Goal: Transaction & Acquisition: Purchase product/service

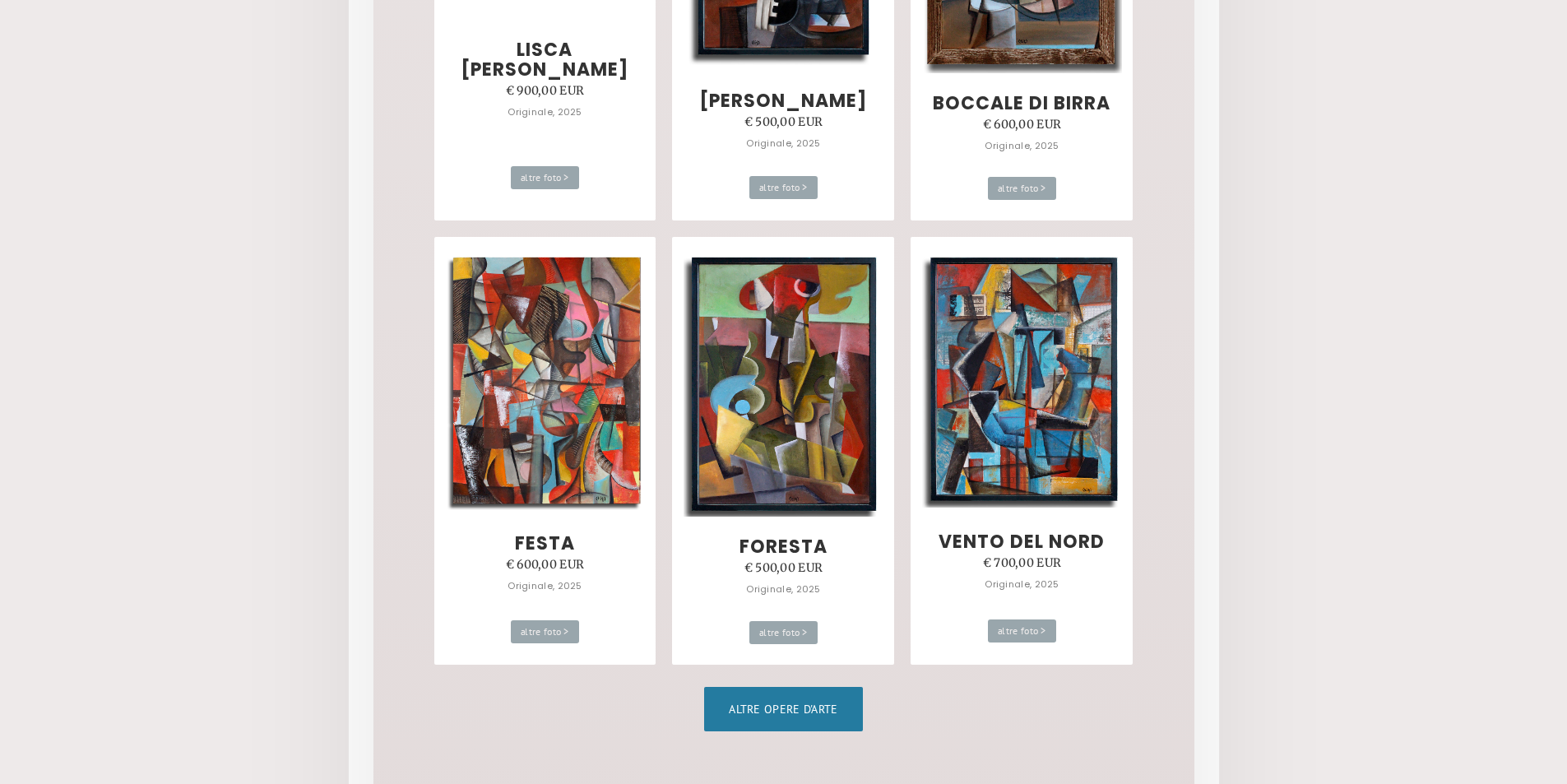
scroll to position [823, 0]
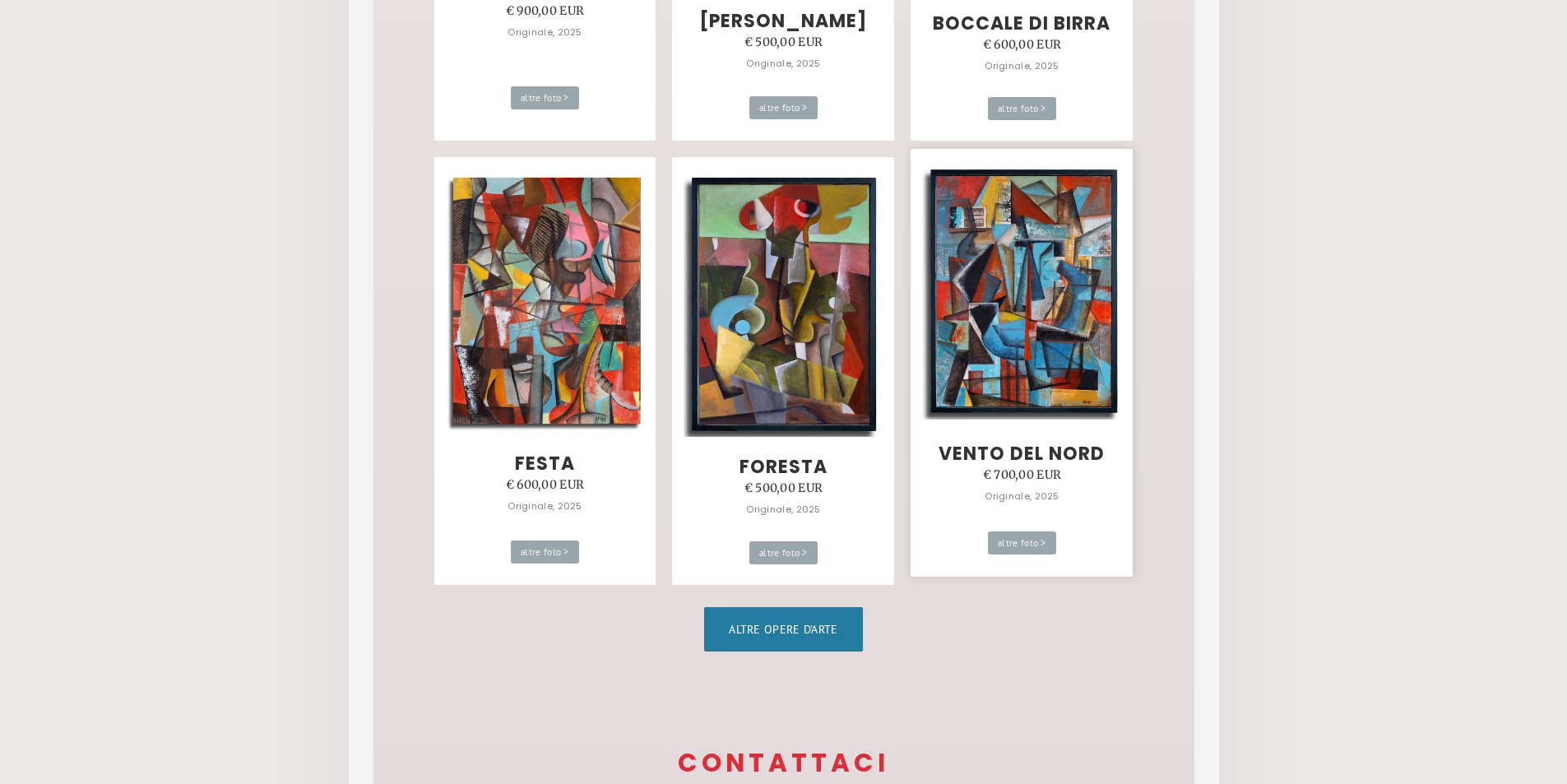
click at [1026, 277] on img at bounding box center [1022, 292] width 200 height 257
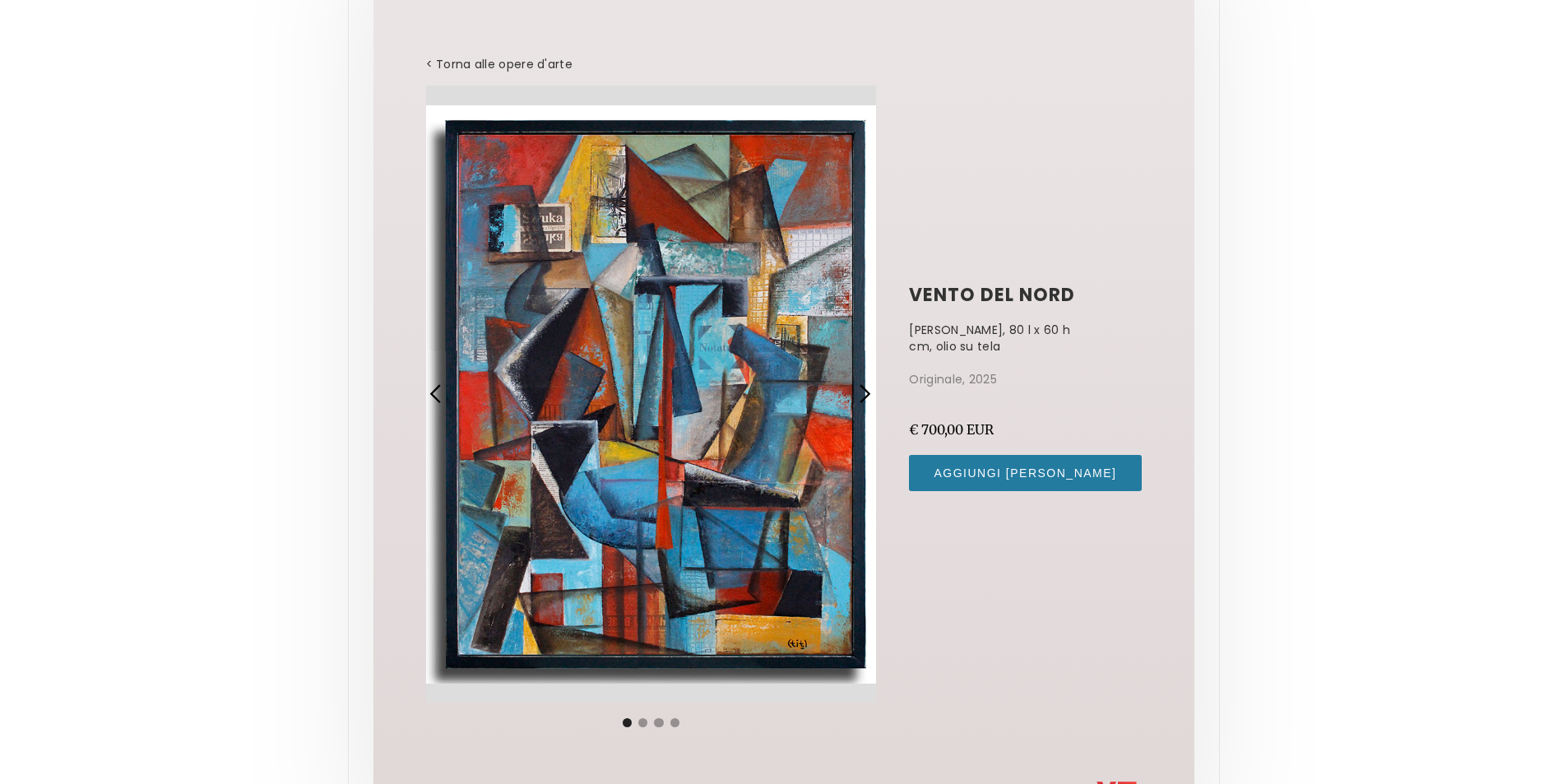
scroll to position [180, 0]
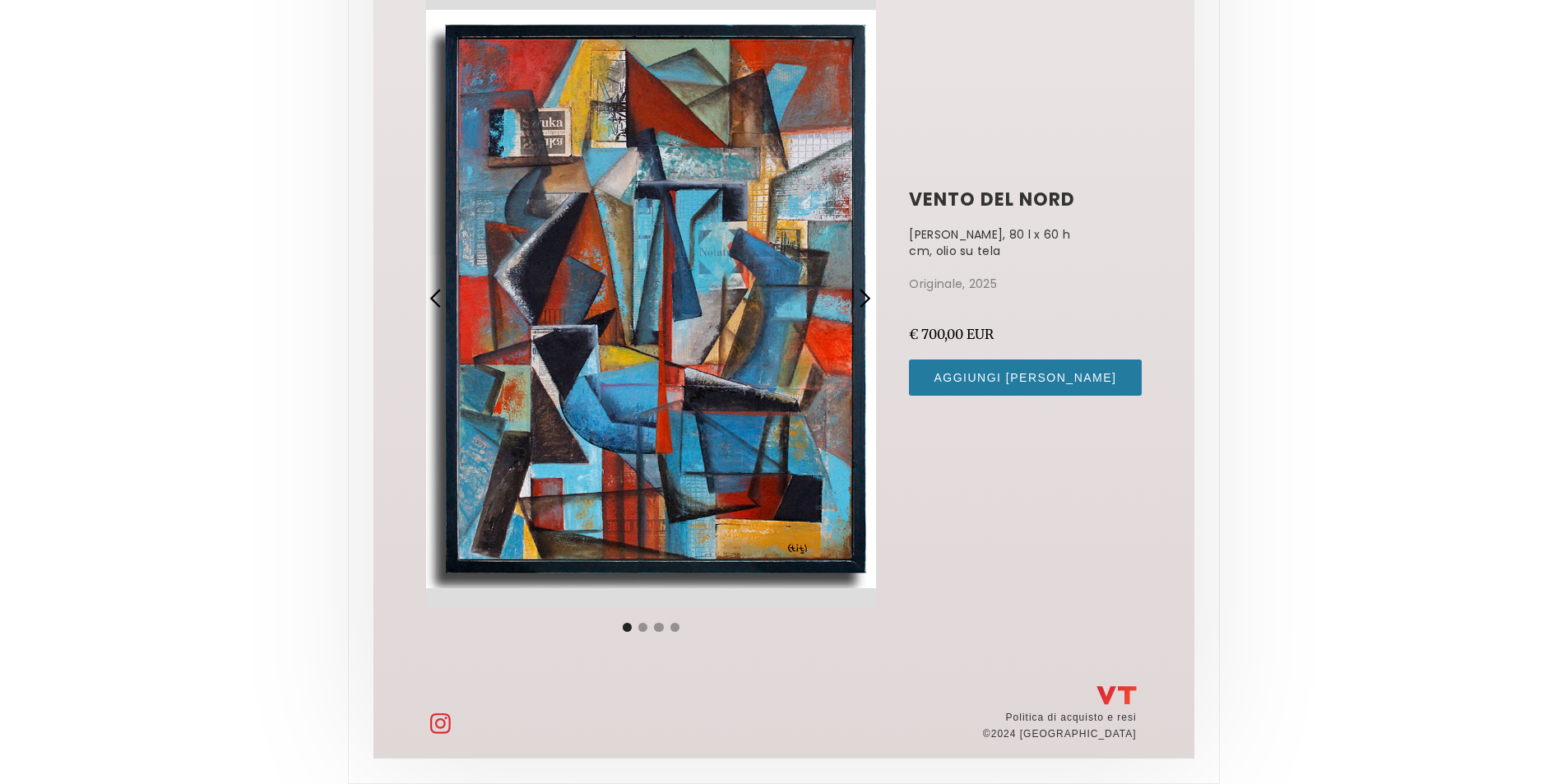
click at [875, 301] on div "diapositiva successiva" at bounding box center [865, 298] width 22 height 22
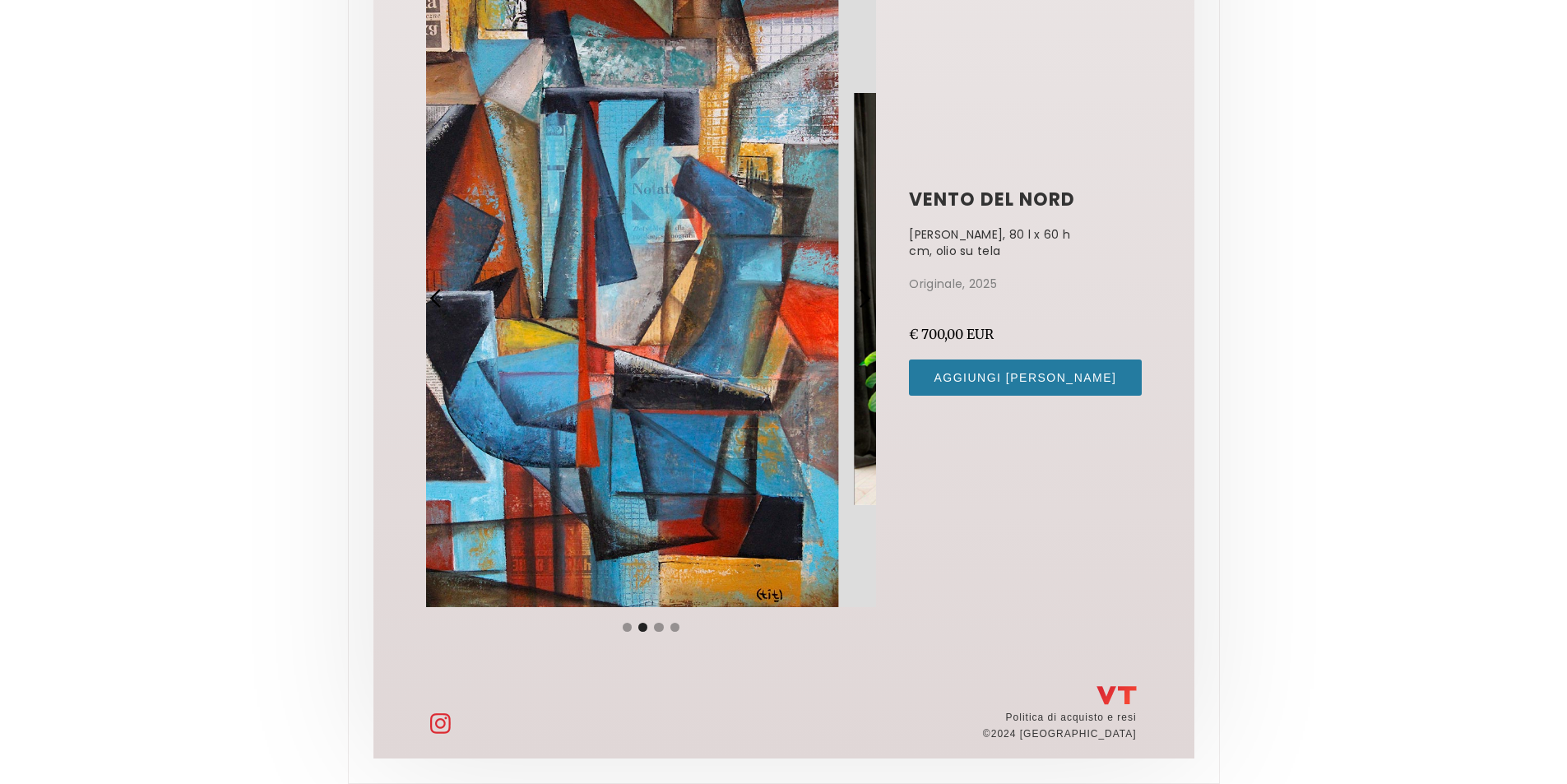
click at [875, 301] on div "diapositiva successiva" at bounding box center [865, 298] width 22 height 22
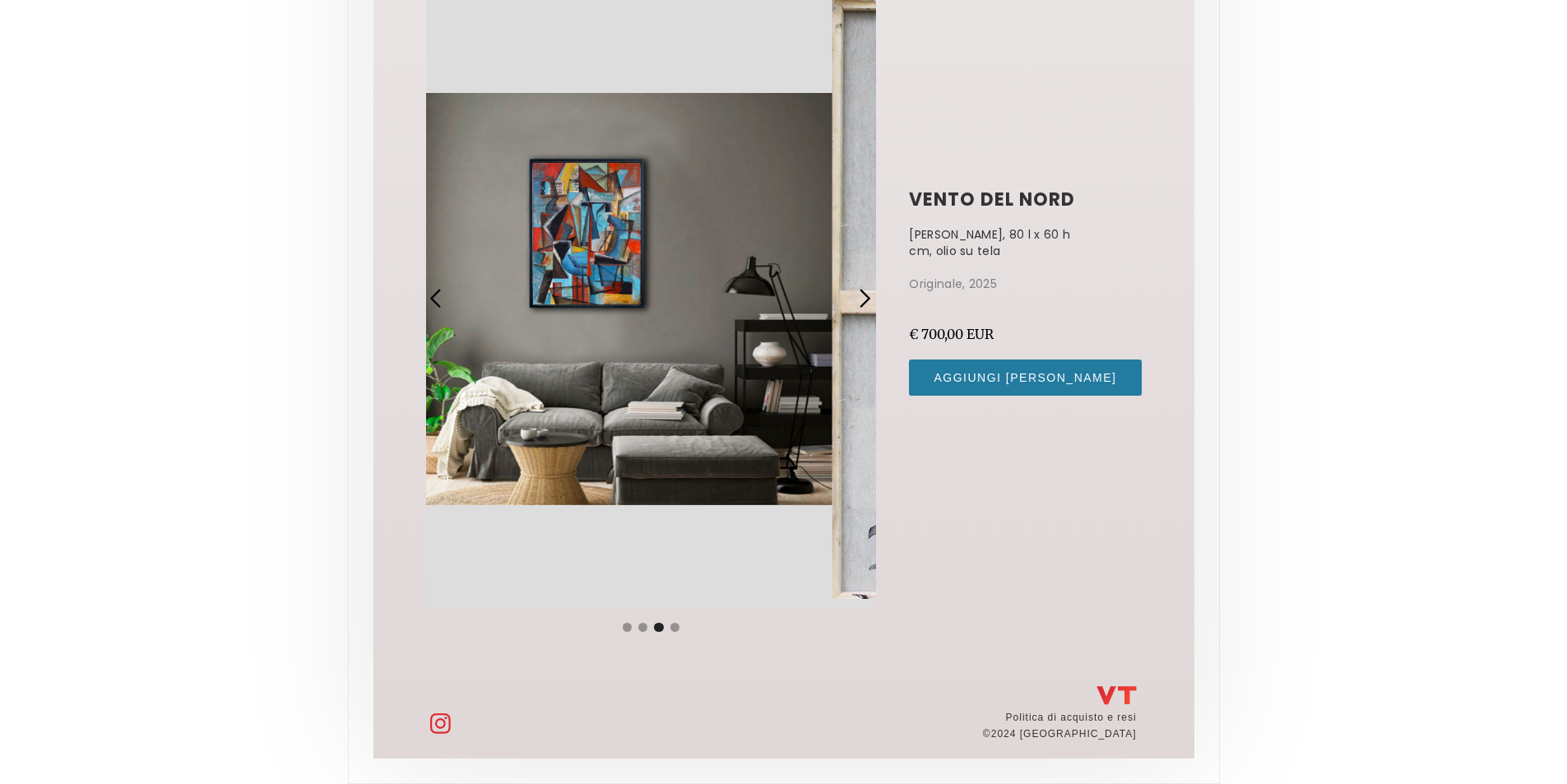
click at [875, 301] on div "diapositiva successiva" at bounding box center [865, 298] width 22 height 22
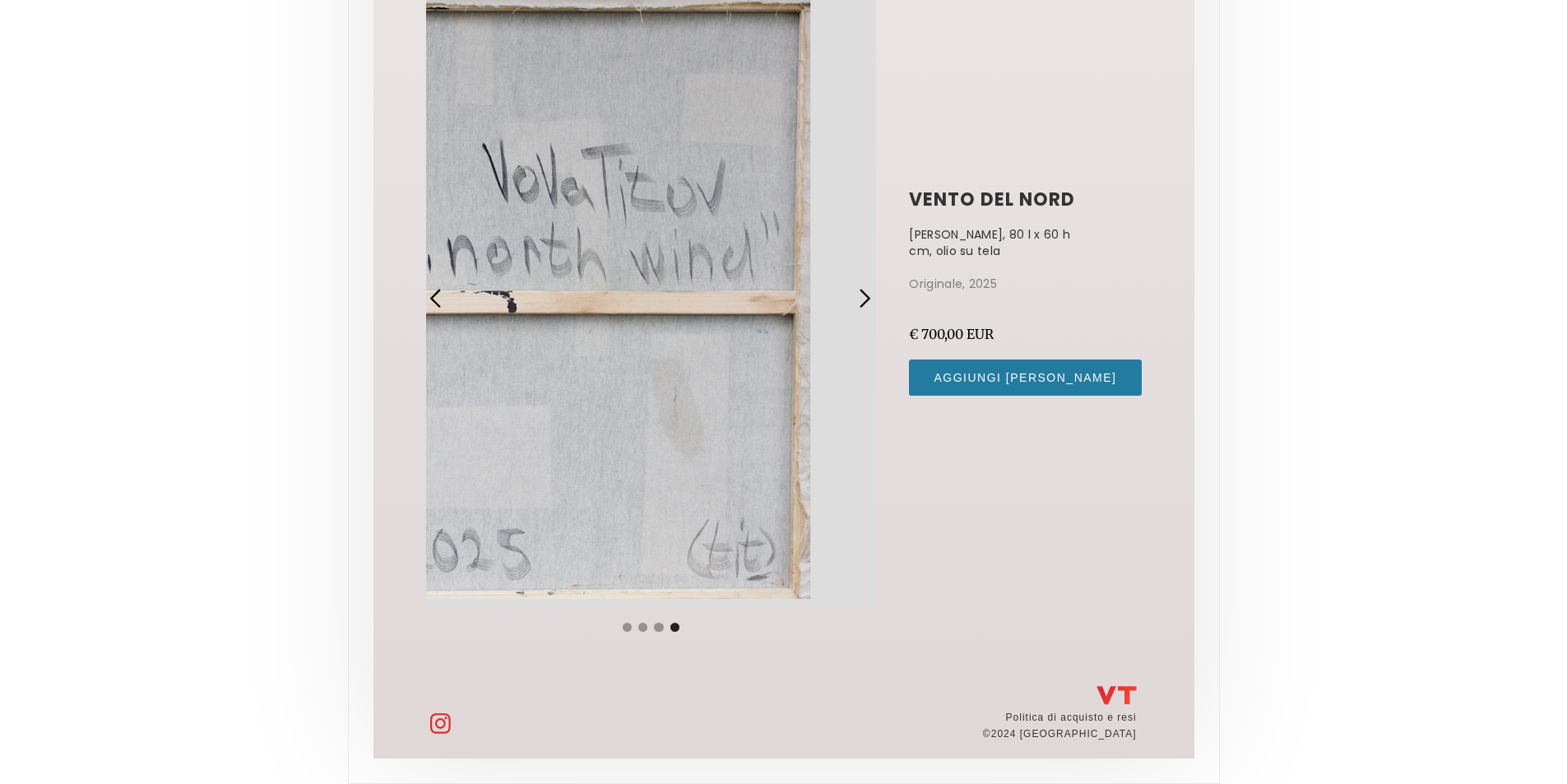
click at [875, 301] on div "diapositiva successiva" at bounding box center [865, 298] width 22 height 22
